Goal: Find specific page/section: Find specific page/section

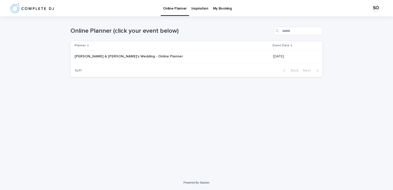
click at [153, 57] on p at bounding box center [139, 56] width 129 height 4
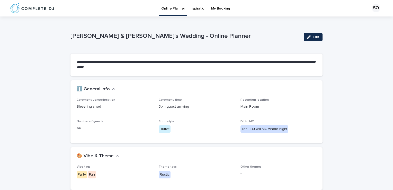
click at [199, 8] on p "Inspiration" at bounding box center [198, 5] width 17 height 11
